Goal: Task Accomplishment & Management: Manage account settings

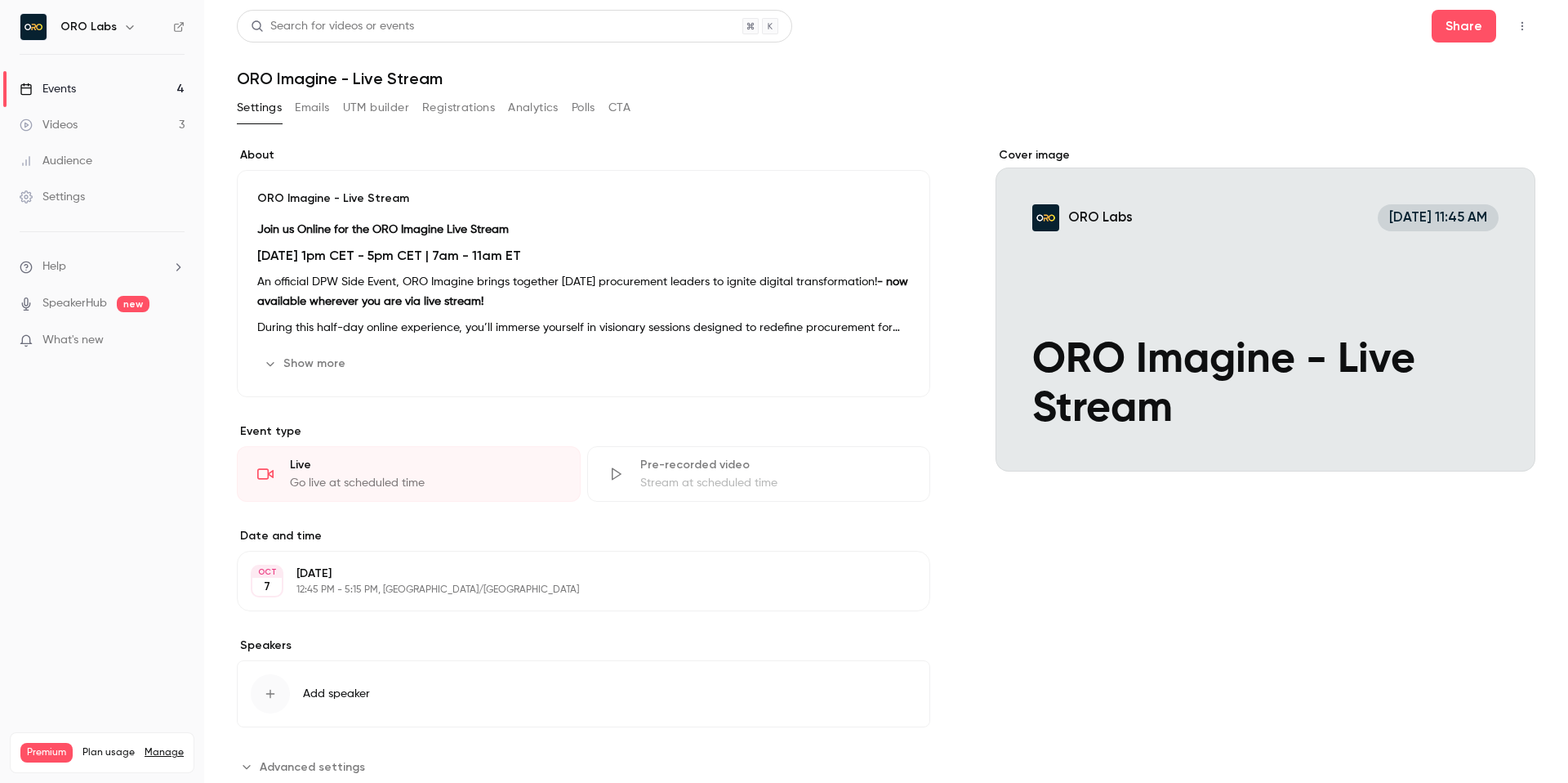
click at [958, 138] on div "About ORO Imagine - Live Stream Join us Online for the ORO Imagine Live Stream …" at bounding box center [886, 473] width 1299 height 691
click at [322, 113] on button "Emails" at bounding box center [312, 108] width 34 height 27
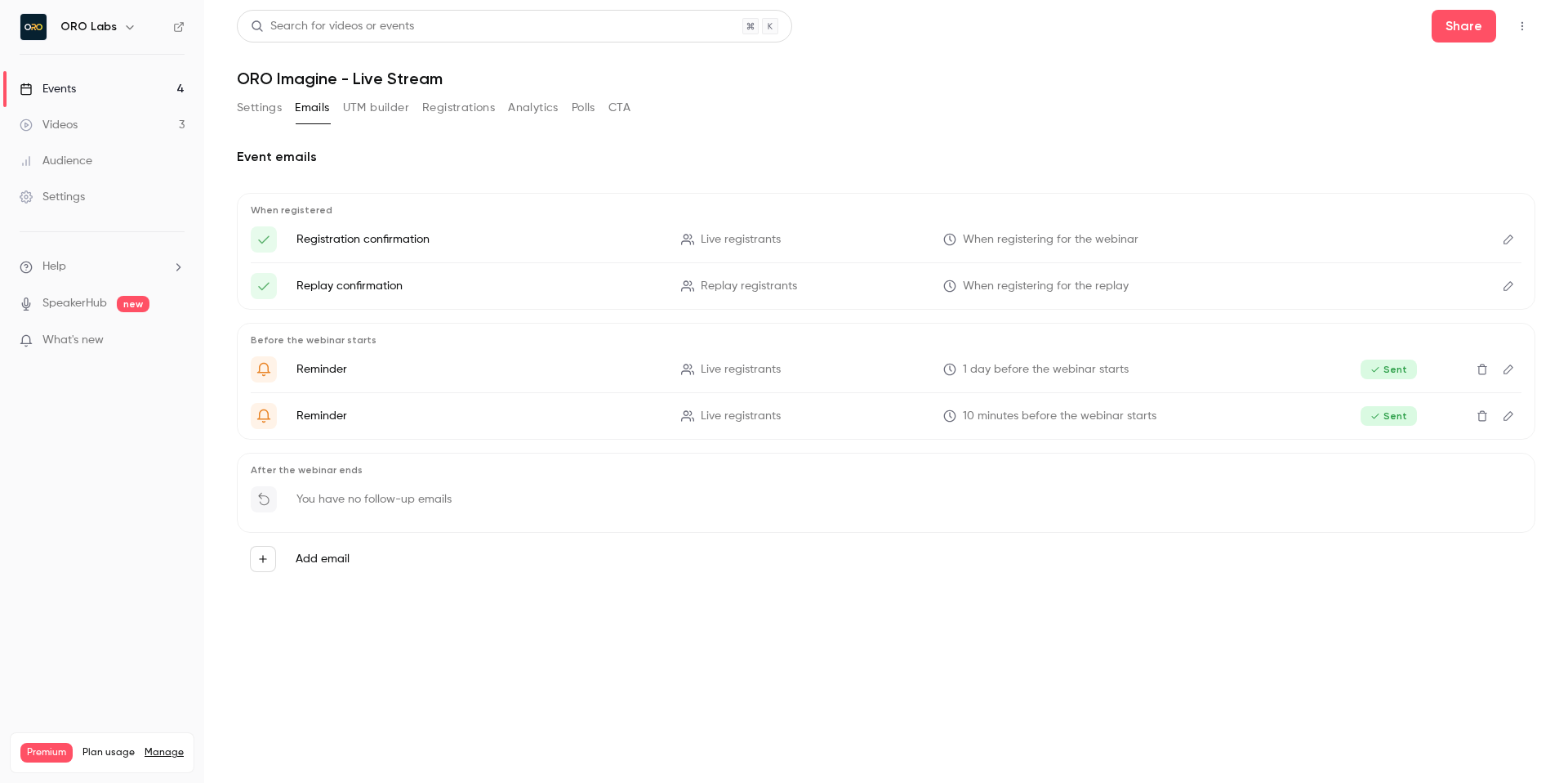
click at [460, 113] on button "Registrations" at bounding box center [459, 108] width 73 height 27
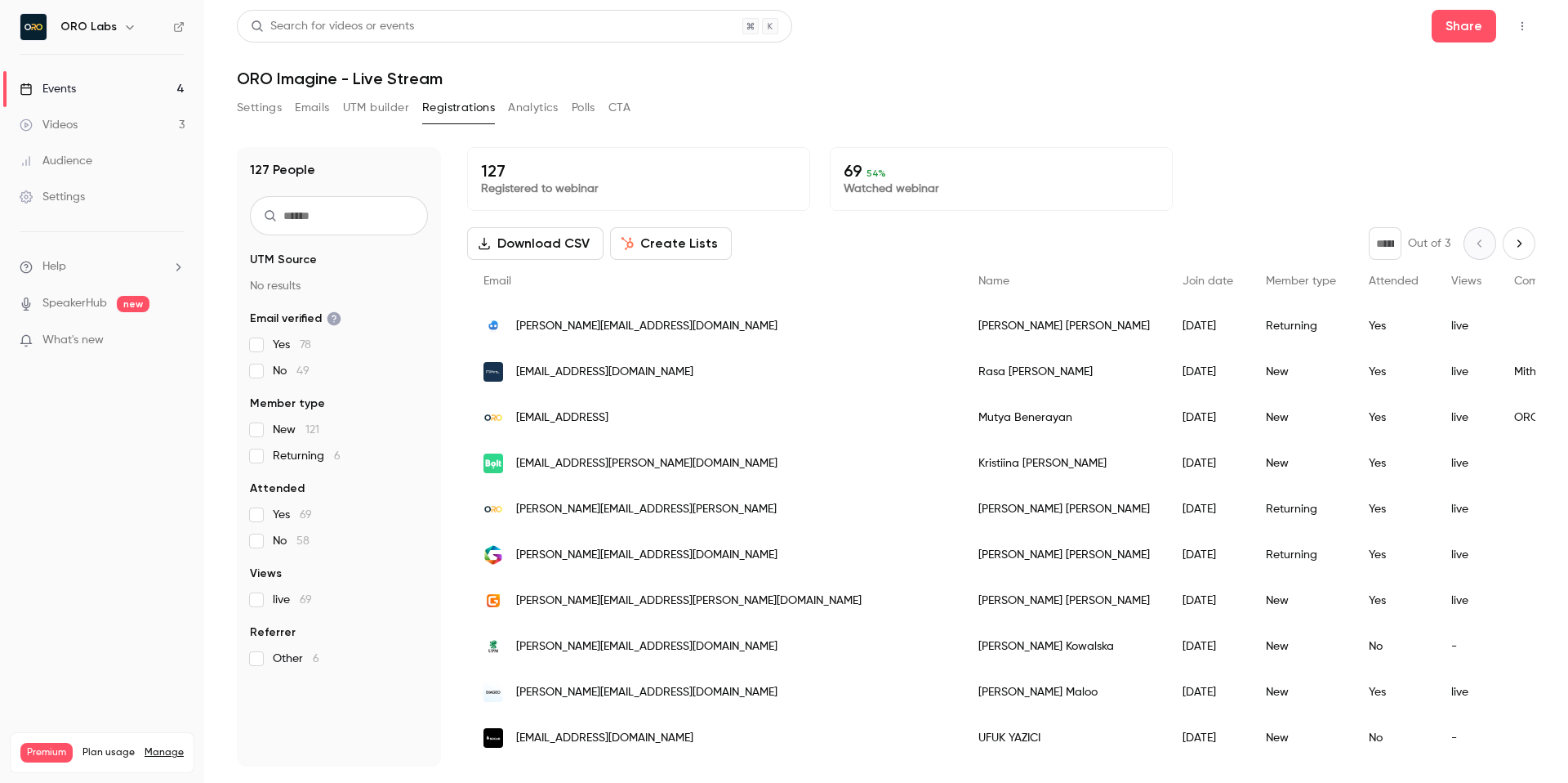
click at [351, 229] on input "text" at bounding box center [339, 216] width 178 height 39
type input "********"
click at [876, 95] on div "Settings Emails UTM builder Registrations Analytics Polls CTA" at bounding box center [886, 111] width 1299 height 33
click at [905, 64] on header "Search for videos or events Share ORO Imagine - Live Stream" at bounding box center [886, 49] width 1299 height 79
